Goal: Information Seeking & Learning: Find specific fact

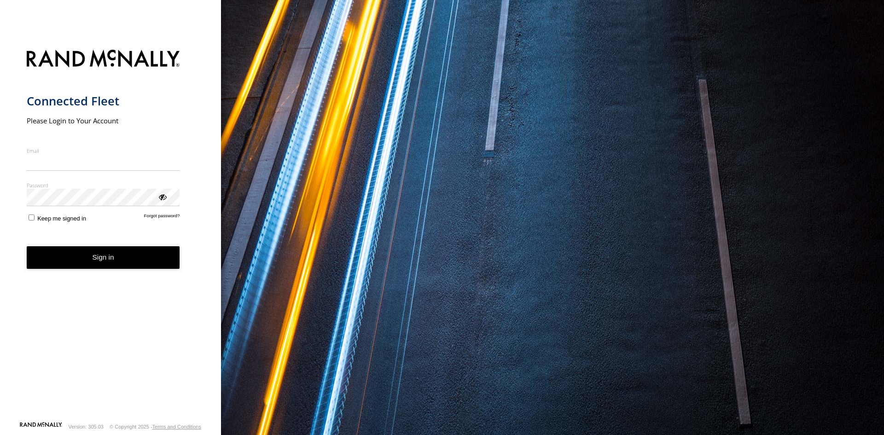
type input "**********"
click at [73, 271] on form "**********" at bounding box center [111, 232] width 168 height 377
click at [75, 267] on button "Sign in" at bounding box center [103, 257] width 153 height 23
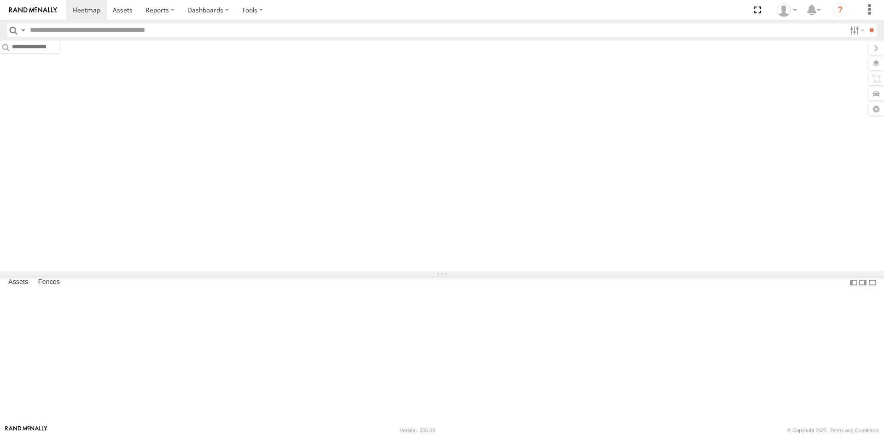
click at [72, 29] on input "text" at bounding box center [436, 29] width 820 height 13
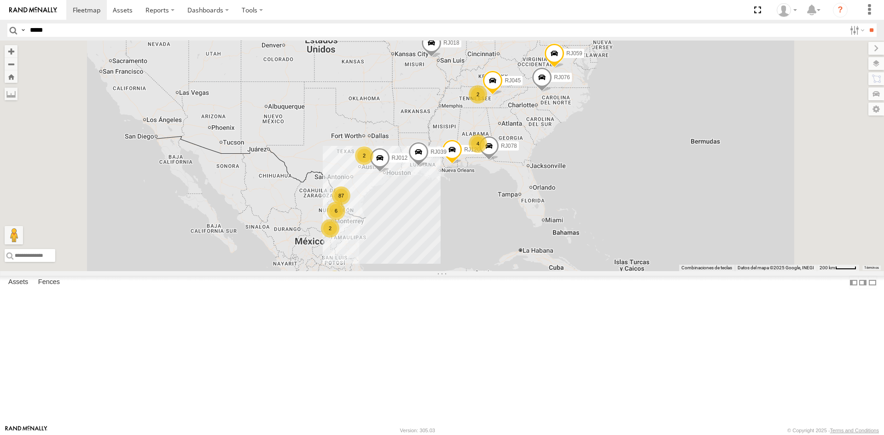
type input "*****"
click at [866, 23] on input "**" at bounding box center [871, 29] width 11 height 13
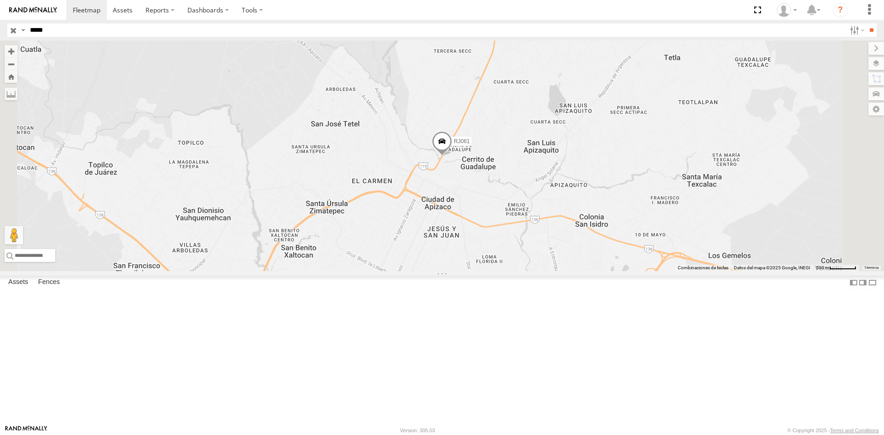
click at [0, 0] on div "RJ061" at bounding box center [0, 0] width 0 height 0
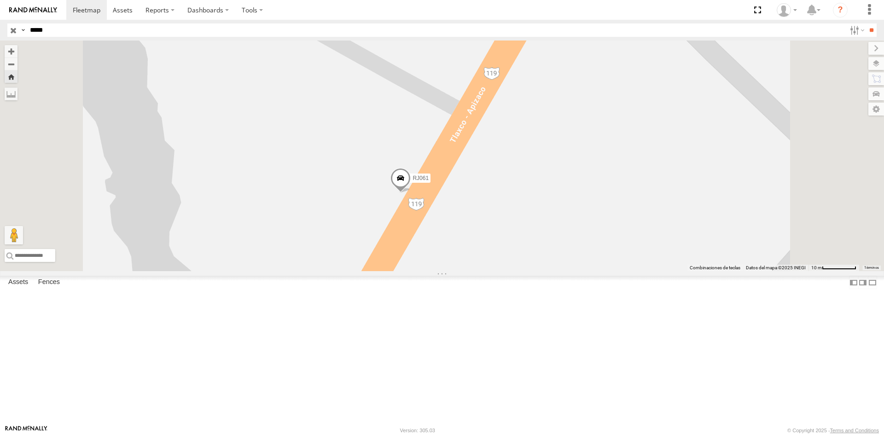
click at [411, 193] on span at bounding box center [401, 180] width 20 height 25
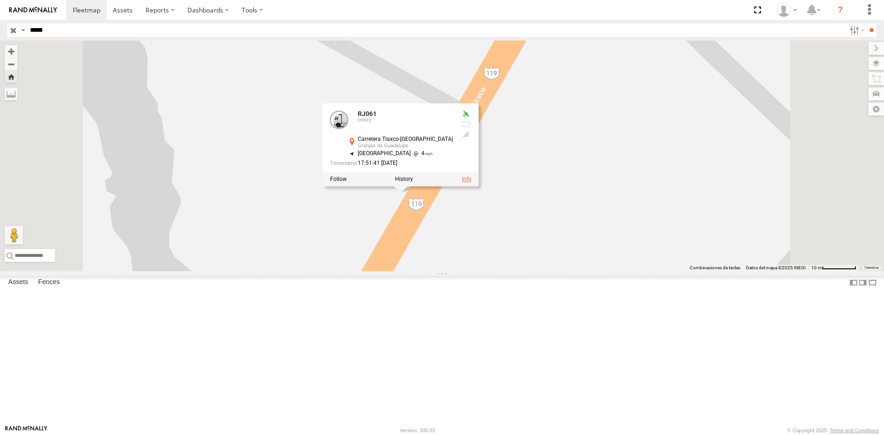
click at [472, 182] on link at bounding box center [467, 179] width 10 height 6
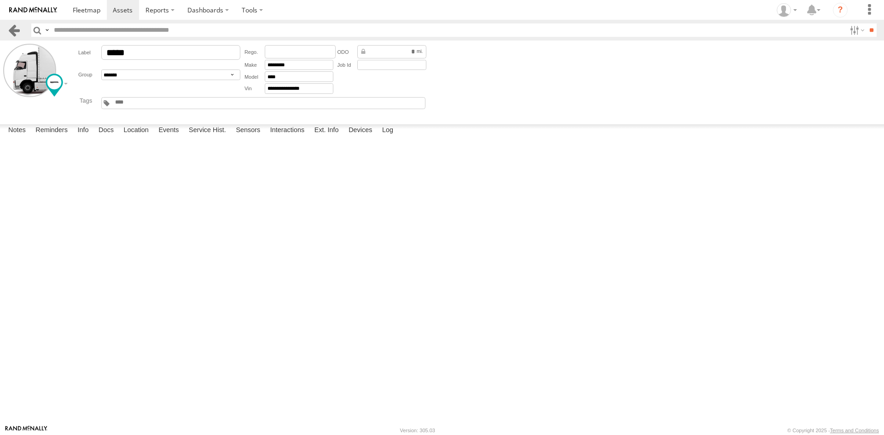
click at [17, 28] on link at bounding box center [13, 29] width 13 height 13
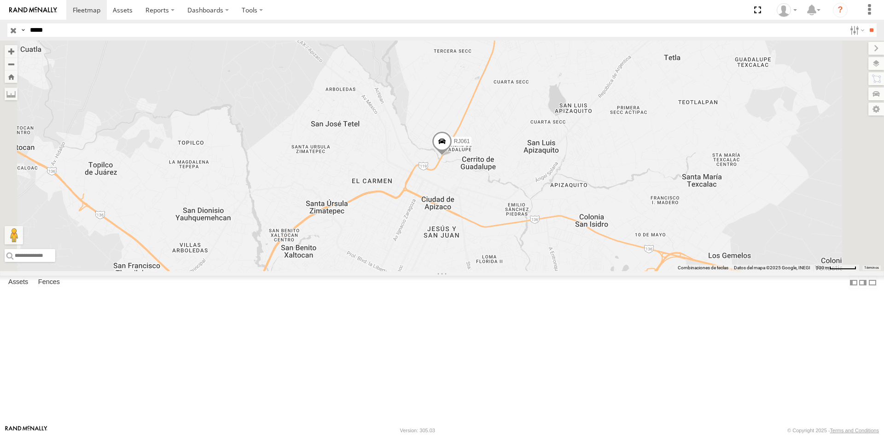
click at [470, 145] on span "RJ061" at bounding box center [462, 141] width 16 height 6
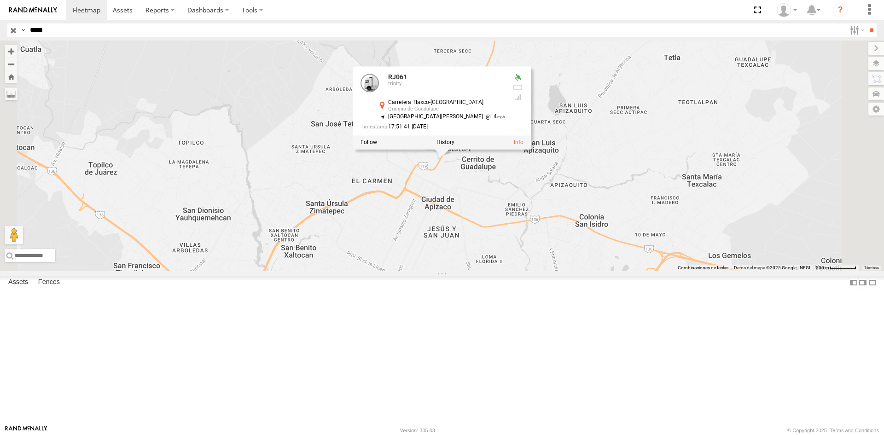
click at [505, 105] on div "Carretera Tlaxco-[GEOGRAPHIC_DATA]" at bounding box center [446, 103] width 117 height 6
click at [505, 134] on div "RJ061 trinity Carretera Tlaxco-[GEOGRAPHIC_DATA][PERSON_NAME] 19.42409 , -98.13…" at bounding box center [433, 104] width 145 height 60
click at [505, 114] on div "Carretera Tlaxco-Apizaco Granjas [PERSON_NAME] 19.42409 , -98.13857" at bounding box center [441, 107] width 128 height 14
click at [483, 120] on span "[GEOGRAPHIC_DATA][PERSON_NAME]" at bounding box center [435, 116] width 95 height 6
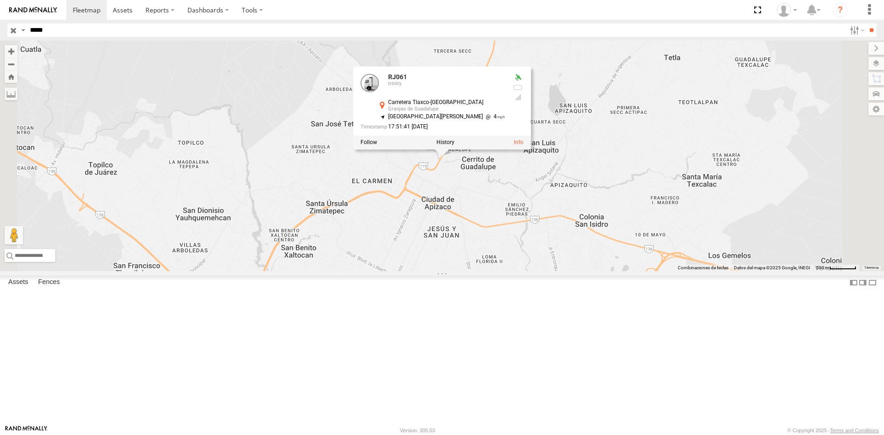
click at [505, 105] on div "Carretera Tlaxco-[GEOGRAPHIC_DATA]" at bounding box center [446, 103] width 117 height 6
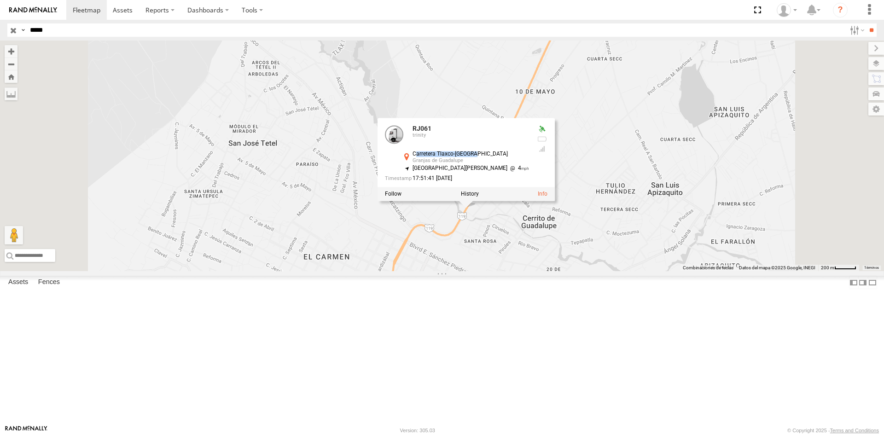
drag, startPoint x: 616, startPoint y: 234, endPoint x: 557, endPoint y: 230, distance: 59.1
click at [530, 157] on div "Carretera Tlaxco-[GEOGRAPHIC_DATA]" at bounding box center [471, 154] width 117 height 6
click at [548, 185] on div at bounding box center [542, 155] width 11 height 60
drag, startPoint x: 617, startPoint y: 233, endPoint x: 552, endPoint y: 228, distance: 64.6
click at [530, 165] on div "Carretera Tlaxco-Apizaco Granjas [PERSON_NAME] 19.42409 , -98.13857" at bounding box center [466, 158] width 128 height 14
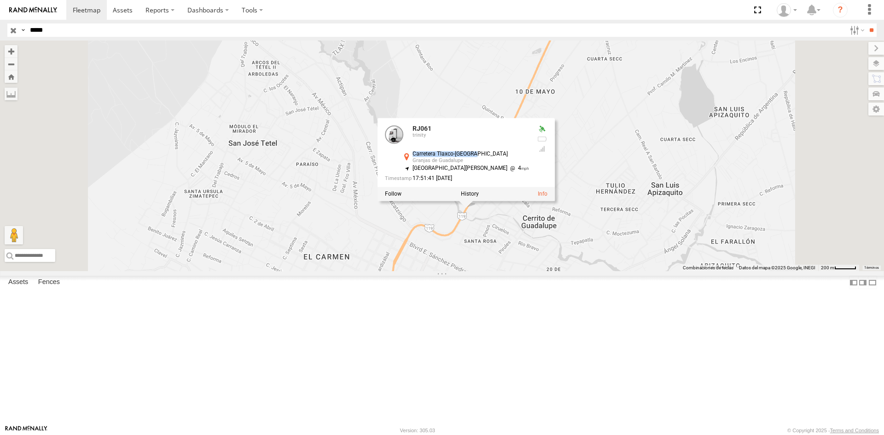
copy div "Carretera Tlaxco-[GEOGRAPHIC_DATA]"
click at [530, 164] on div "Granjas de Guadalupe" at bounding box center [471, 161] width 117 height 6
click at [530, 157] on div "Carretera Tlaxco-[GEOGRAPHIC_DATA]" at bounding box center [471, 154] width 117 height 6
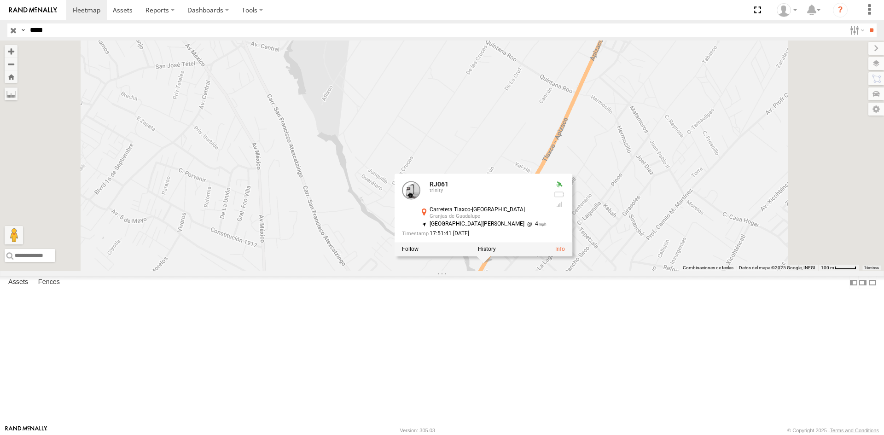
click at [573, 243] on div "RJ061 trinity Carretera Tlaxco-[GEOGRAPHIC_DATA][PERSON_NAME] 19.42409 , -98.13…" at bounding box center [484, 208] width 178 height 69
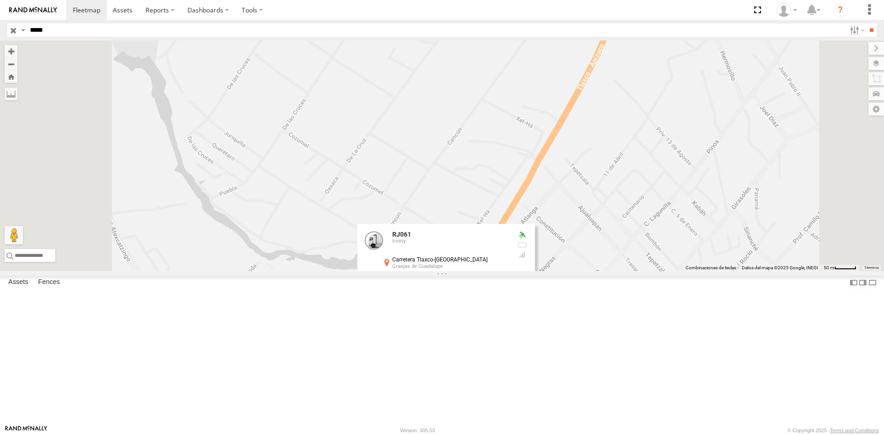
click at [528, 291] on div at bounding box center [522, 261] width 11 height 60
drag, startPoint x: 596, startPoint y: 336, endPoint x: 536, endPoint y: 340, distance: 60.5
click at [509, 263] on div "Carretera Tlaxco-[GEOGRAPHIC_DATA]" at bounding box center [450, 260] width 117 height 6
copy div "Carretera Tlaxco-[GEOGRAPHIC_DATA]"
